Goal: Information Seeking & Learning: Find specific page/section

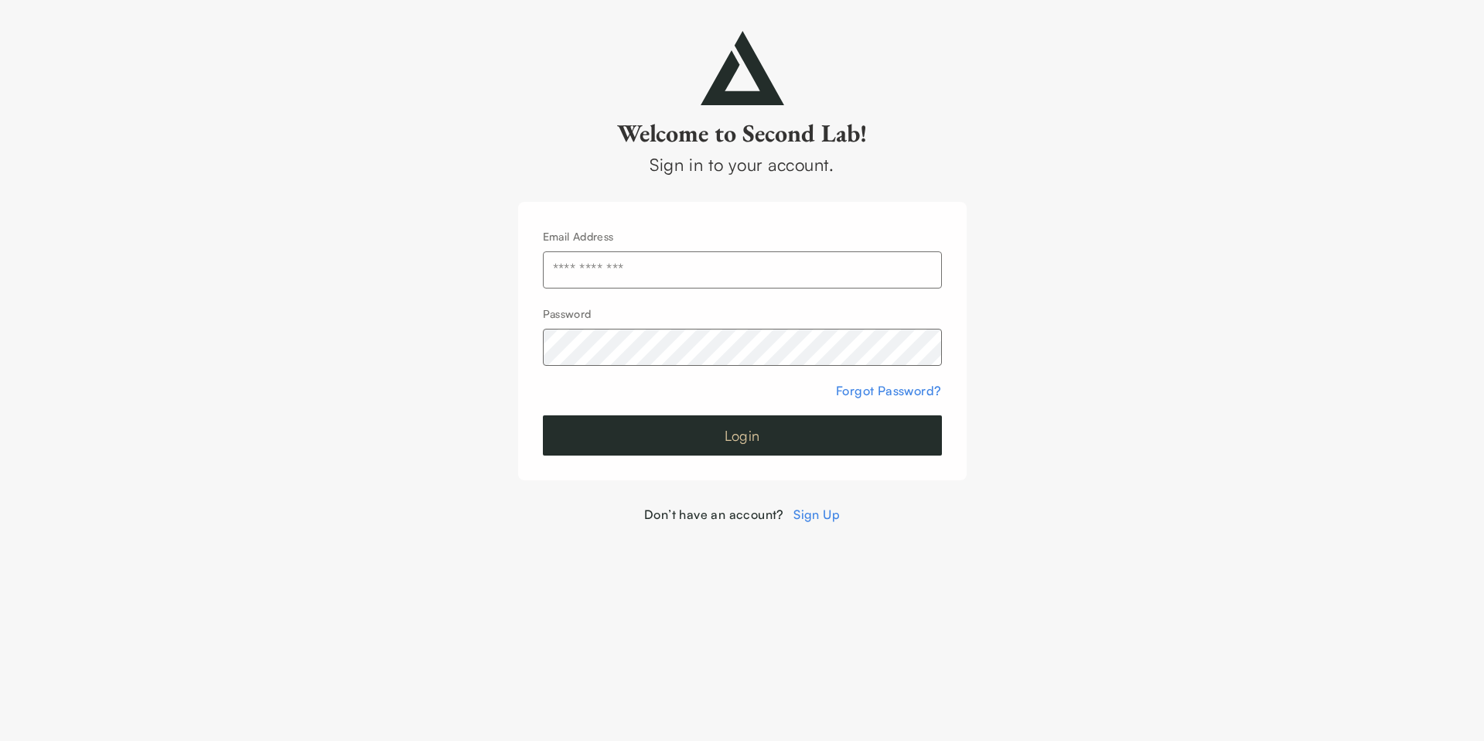
type input "**********"
click at [767, 433] on button "Login" at bounding box center [742, 435] width 399 height 40
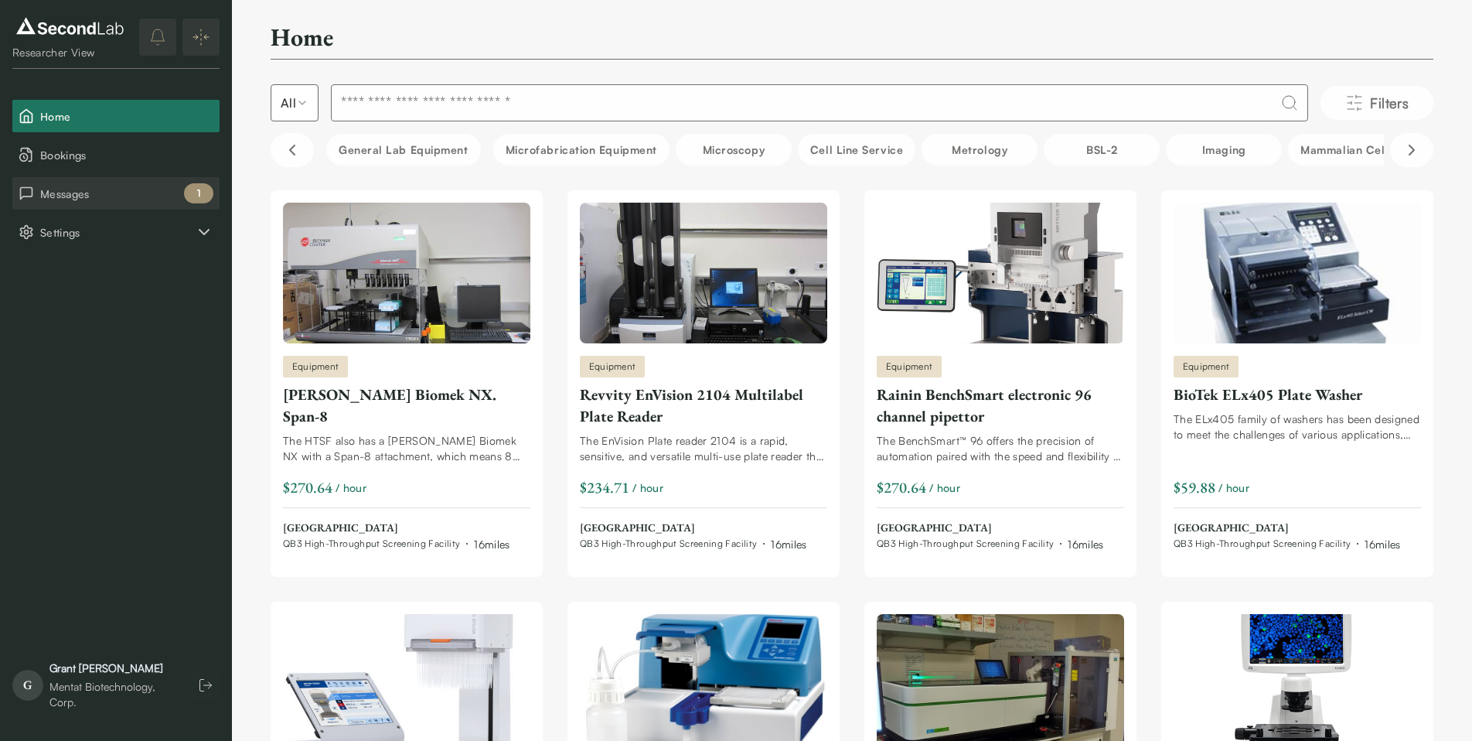
click at [94, 192] on span "Messages" at bounding box center [126, 194] width 173 height 16
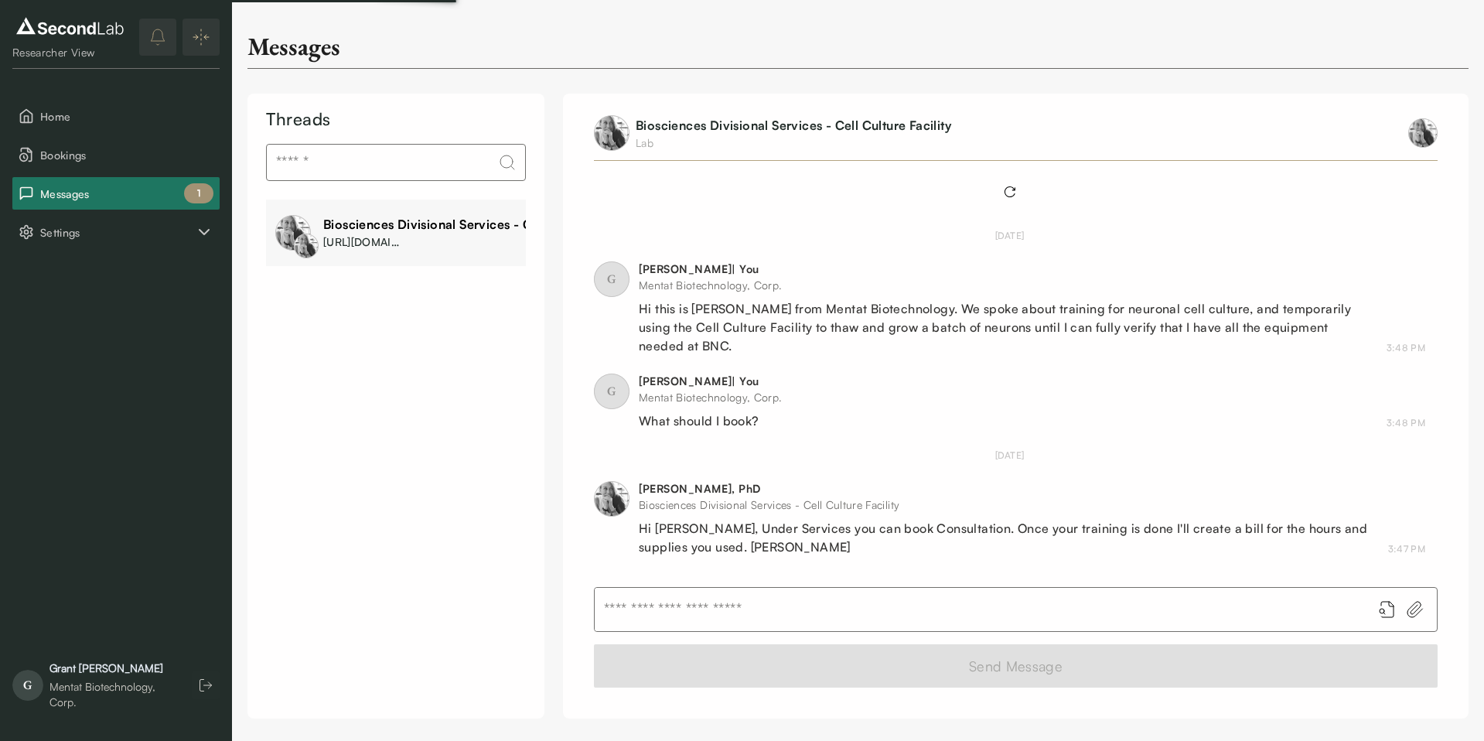
scroll to position [196, 0]
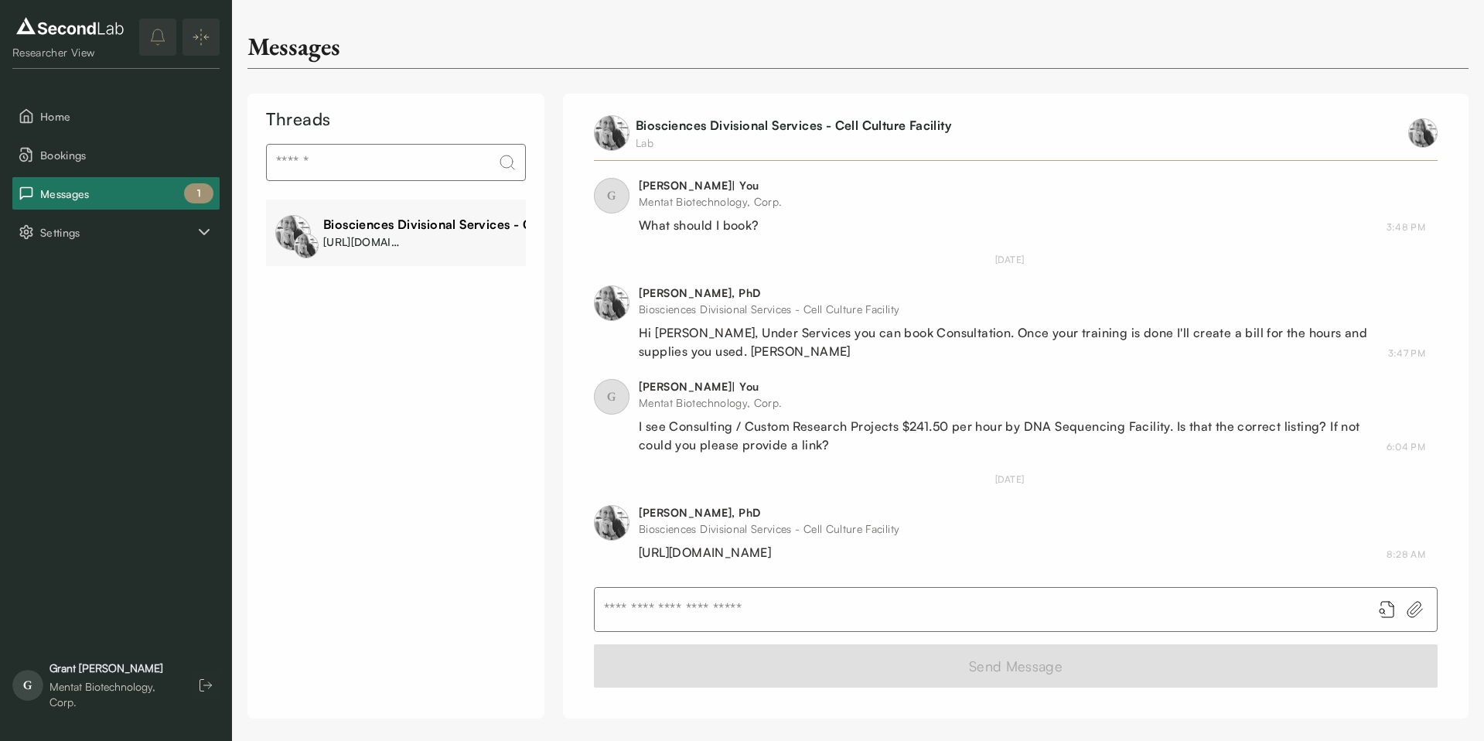
drag, startPoint x: 964, startPoint y: 548, endPoint x: 636, endPoint y: 560, distance: 328.0
click at [636, 560] on div "[PERSON_NAME], PhD Biosciences Divisional Services - Cell Culture Facility [URL…" at bounding box center [1009, 533] width 831 height 56
copy div "[URL][DOMAIN_NAME]"
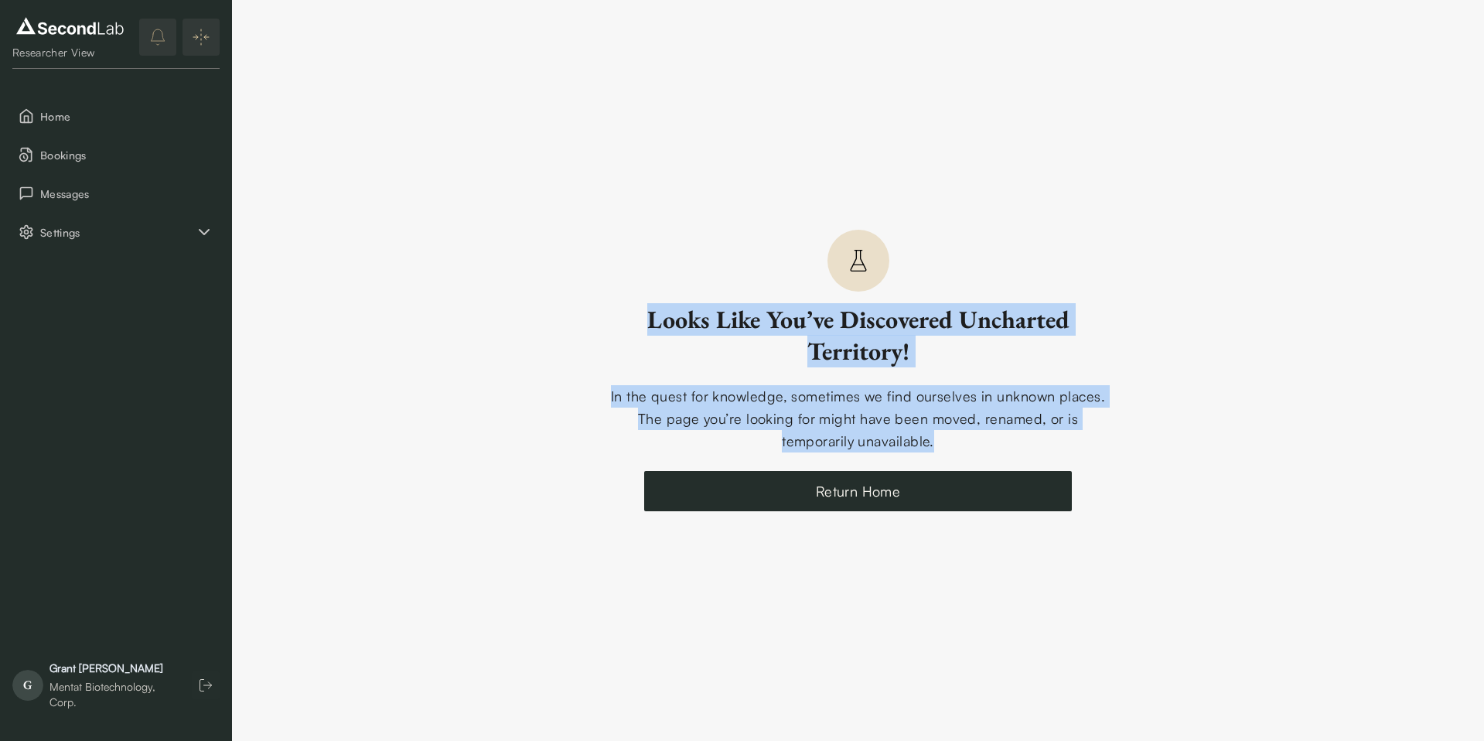
drag, startPoint x: 936, startPoint y: 443, endPoint x: 622, endPoint y: 257, distance: 365.3
click at [622, 257] on div "Looks Like You’ve Discovered Uncharted Territory! In the quest for knowledge, s…" at bounding box center [858, 370] width 1252 height 741
copy div "Looks Like You’ve Discovered Uncharted Territory! In the quest for knowledge, s…"
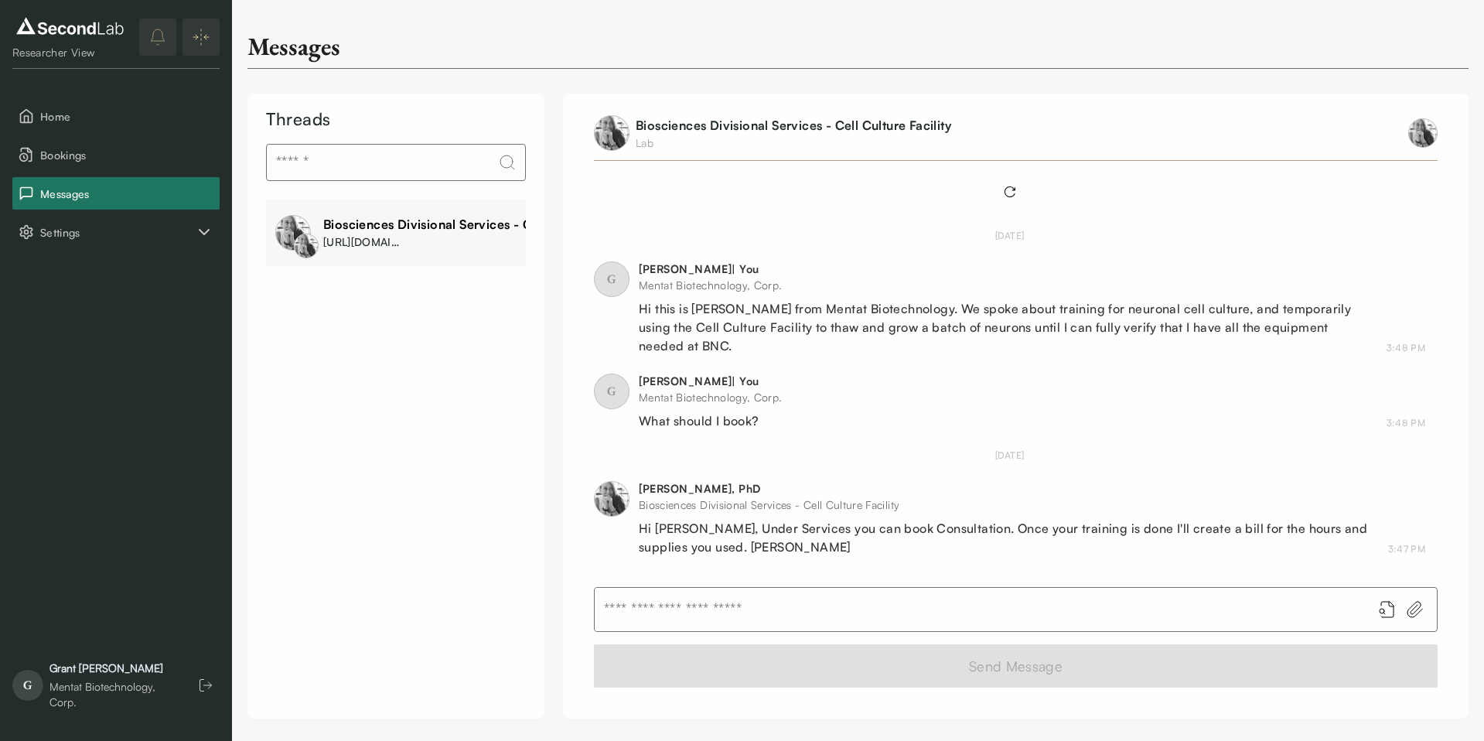
scroll to position [196, 0]
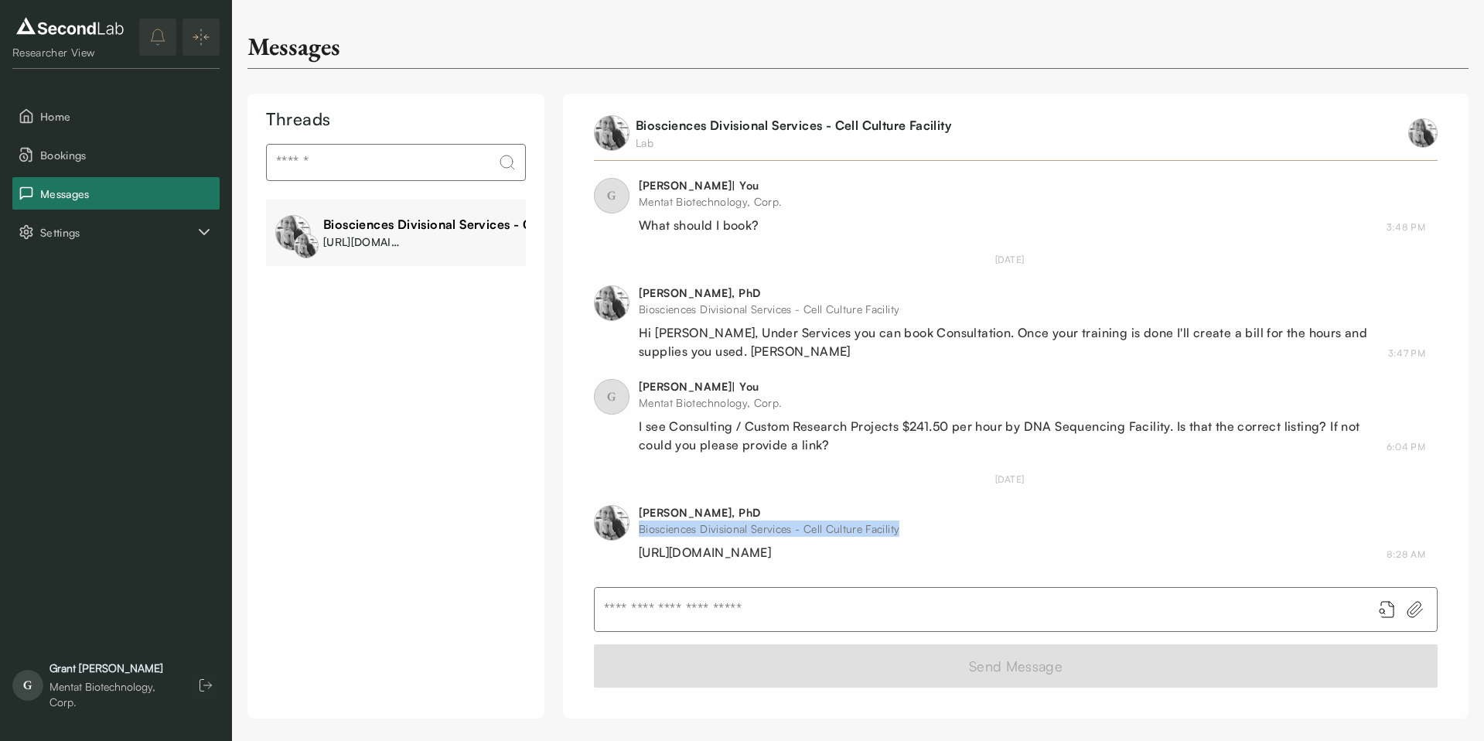
drag, startPoint x: 639, startPoint y: 533, endPoint x: 932, endPoint y: 523, distance: 294.0
click at [899, 524] on div "Biosciences Divisional Services - Cell Culture Facility" at bounding box center [769, 528] width 261 height 16
copy div "Biosciences Divisional Services - Cell Culture Facility"
click at [62, 121] on span "Home" at bounding box center [126, 116] width 173 height 16
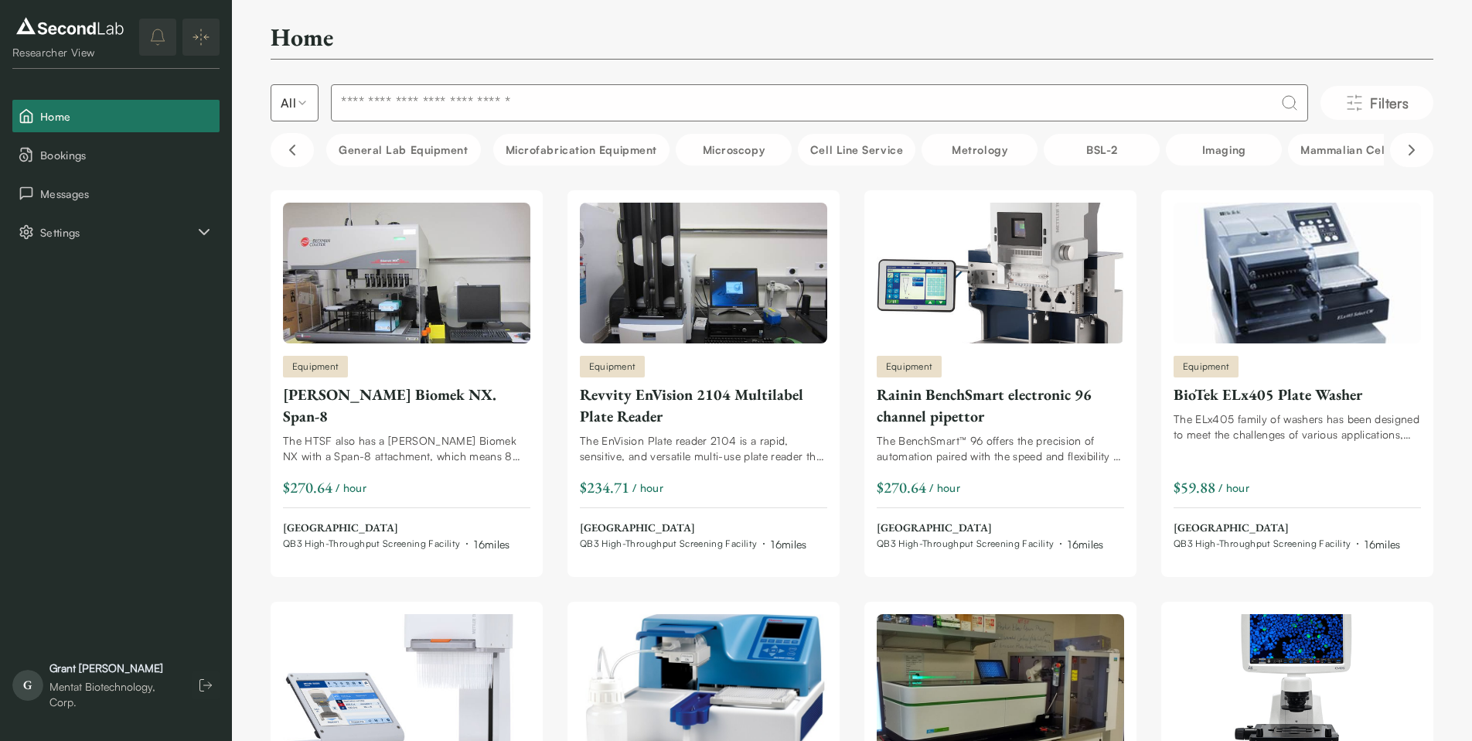
click at [571, 101] on input at bounding box center [819, 102] width 977 height 37
paste input "**********"
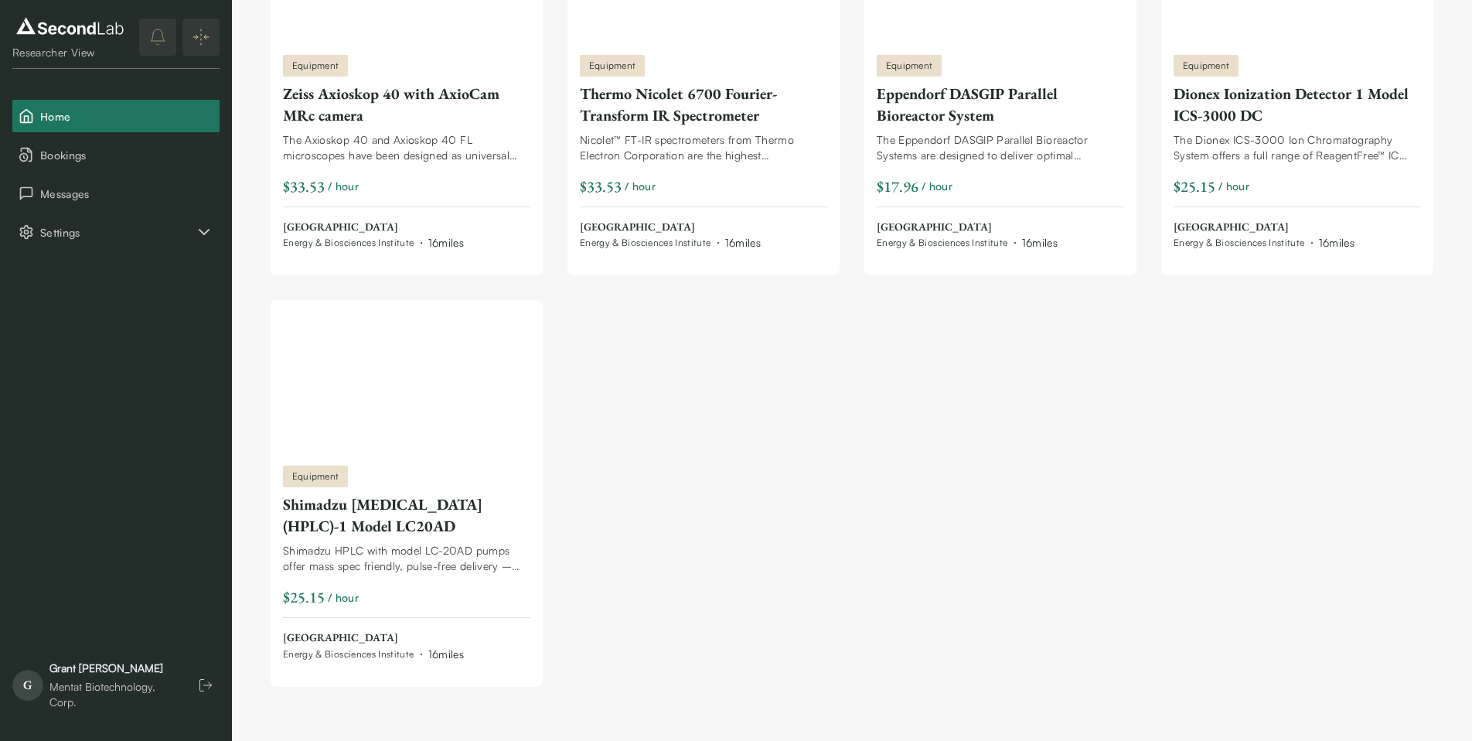
scroll to position [3738, 0]
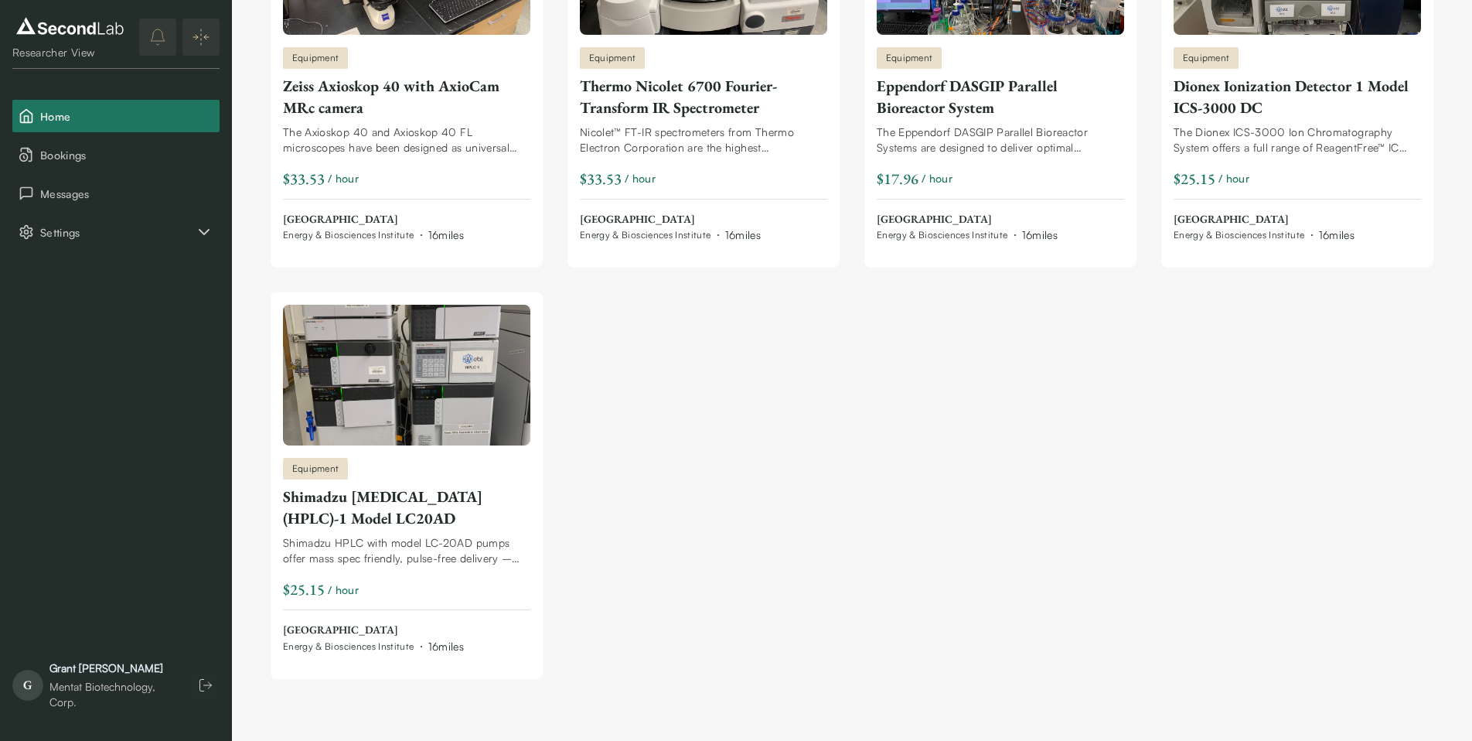
type input "**********"
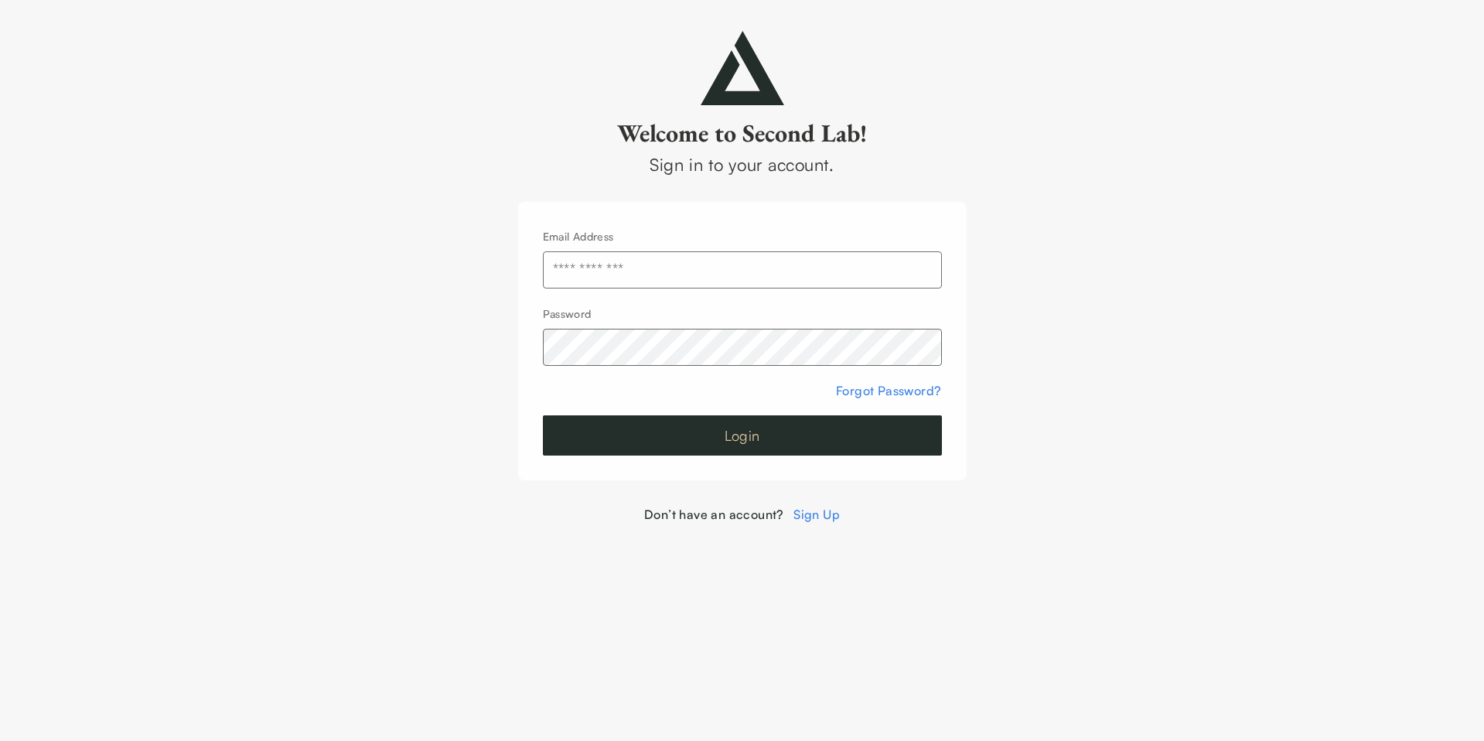
type input "**********"
click at [694, 445] on button "Login" at bounding box center [742, 435] width 399 height 40
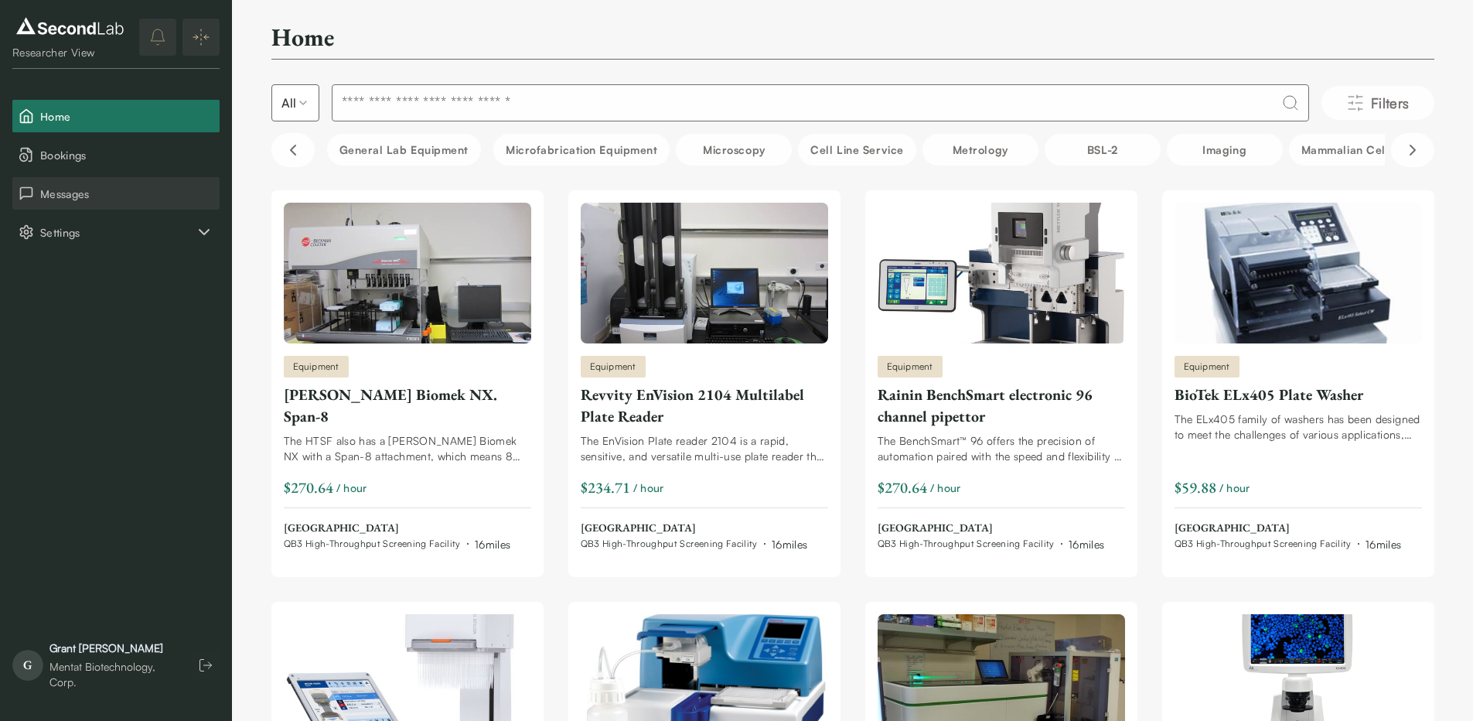
click at [97, 197] on span "Messages" at bounding box center [126, 194] width 173 height 16
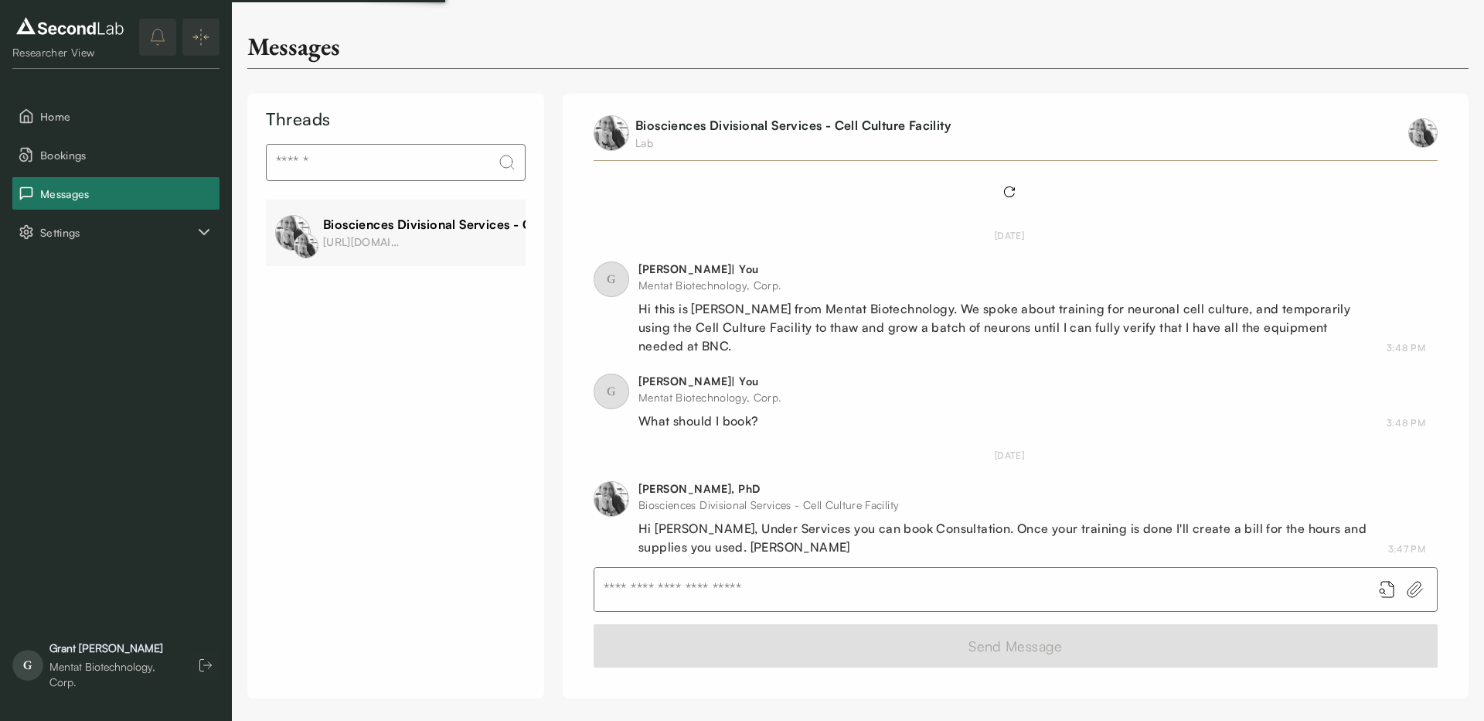
scroll to position [216, 0]
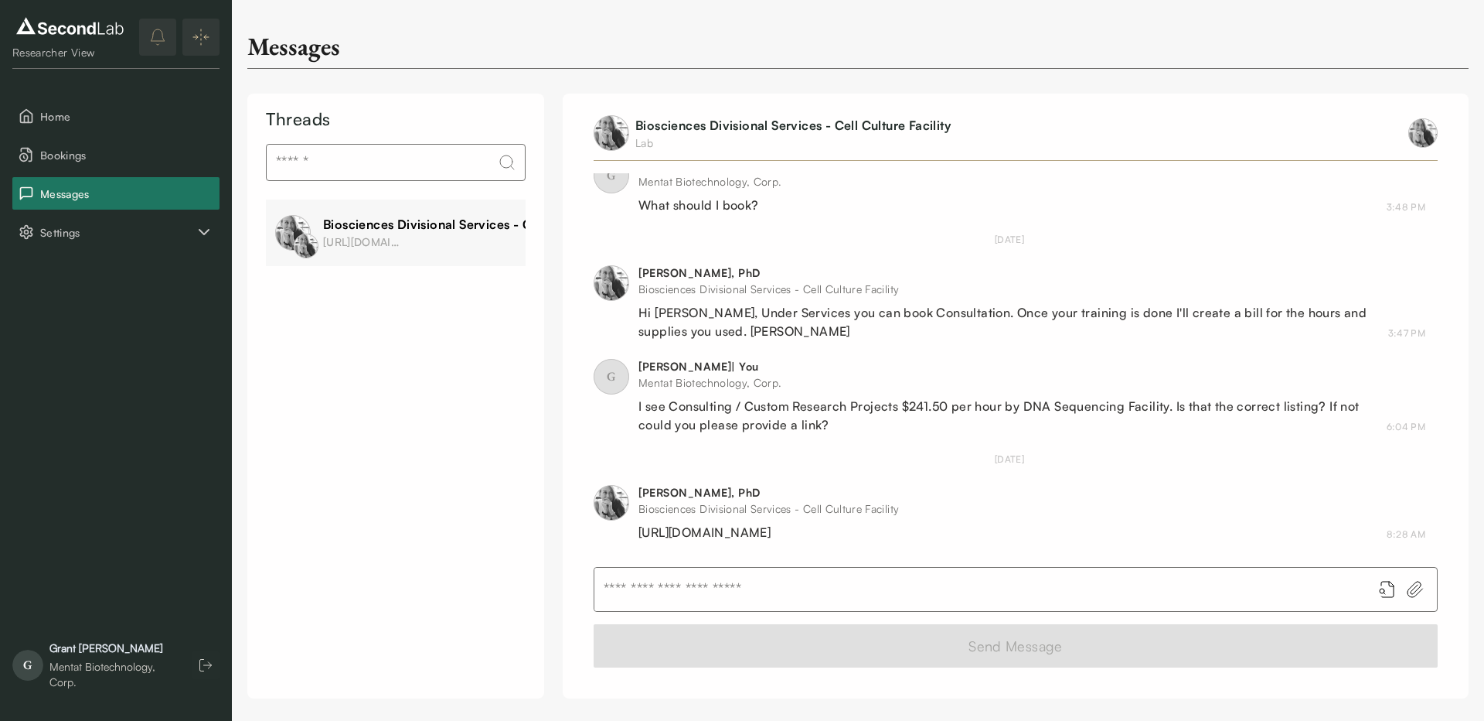
drag, startPoint x: 970, startPoint y: 537, endPoint x: 632, endPoint y: 537, distance: 337.9
click at [632, 537] on div "Alison Killilea, PhD Biosciences Divisional Services - Cell Culture Facility ht…" at bounding box center [1010, 513] width 832 height 56
copy div "https://secondlab.com/hosting/services/10-consultation"
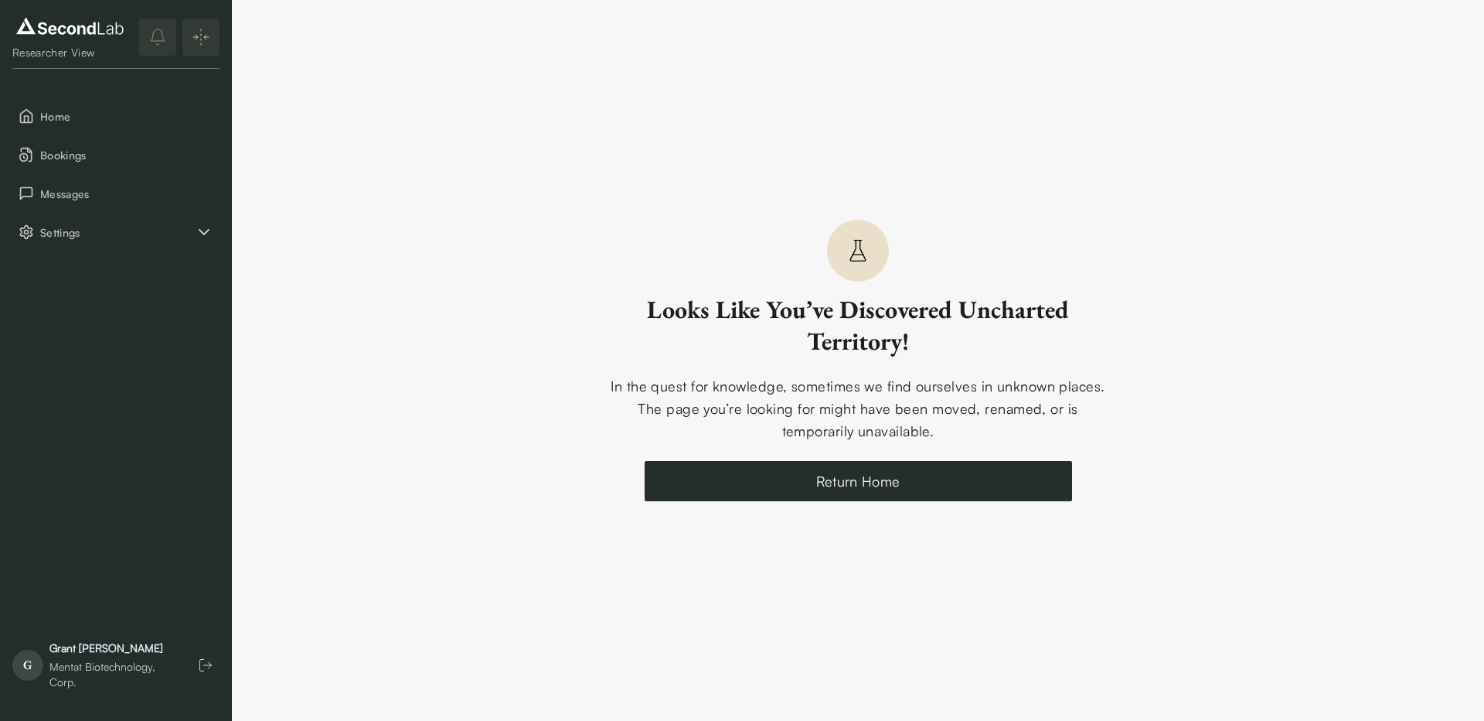
click at [851, 255] on icon at bounding box center [858, 250] width 25 height 25
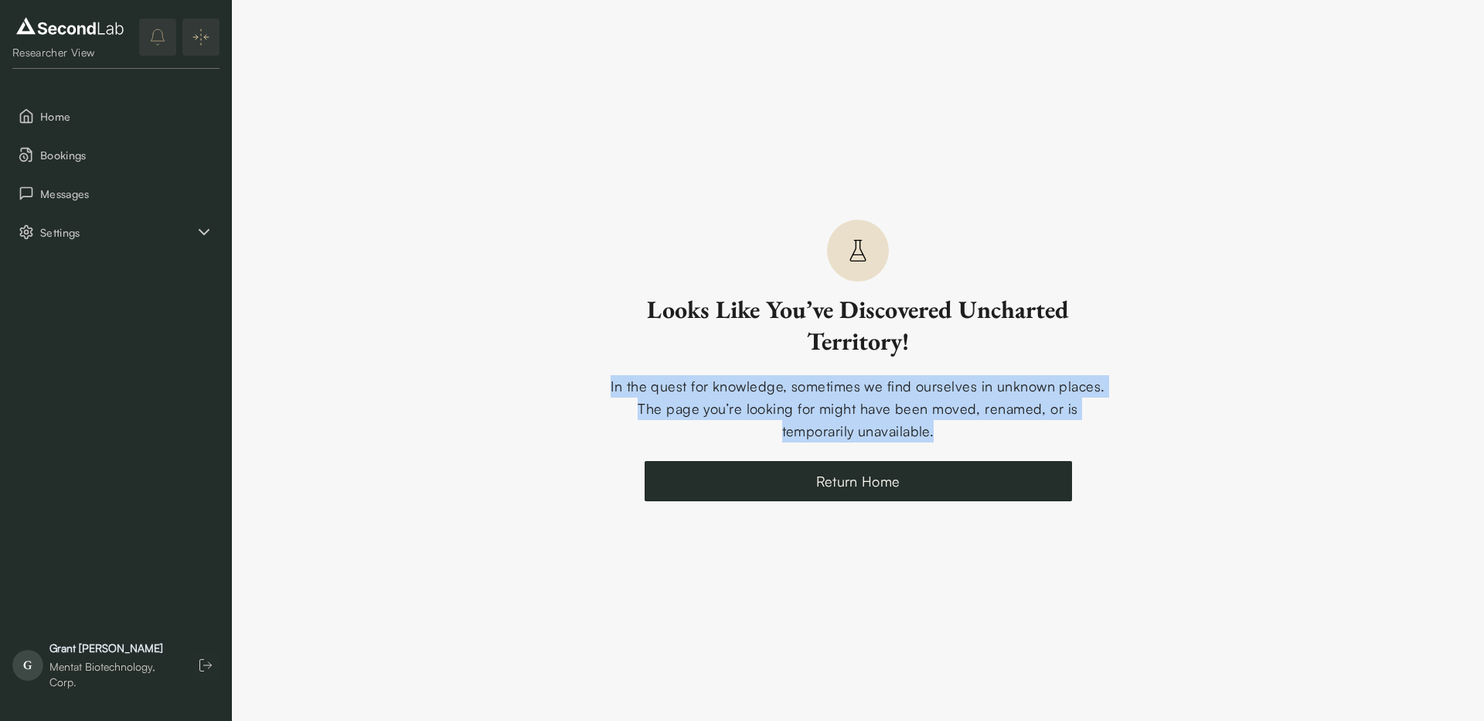
drag, startPoint x: 611, startPoint y: 383, endPoint x: 1041, endPoint y: 435, distance: 432.9
click at [1062, 440] on div "In the quest for knowledge, sometimes we find ourselves in unknown places. The …" at bounding box center [858, 408] width 515 height 66
copy div "In the quest for knowledge, sometimes we find ourselves in unknown places. The …"
